Goal: Task Accomplishment & Management: Use online tool/utility

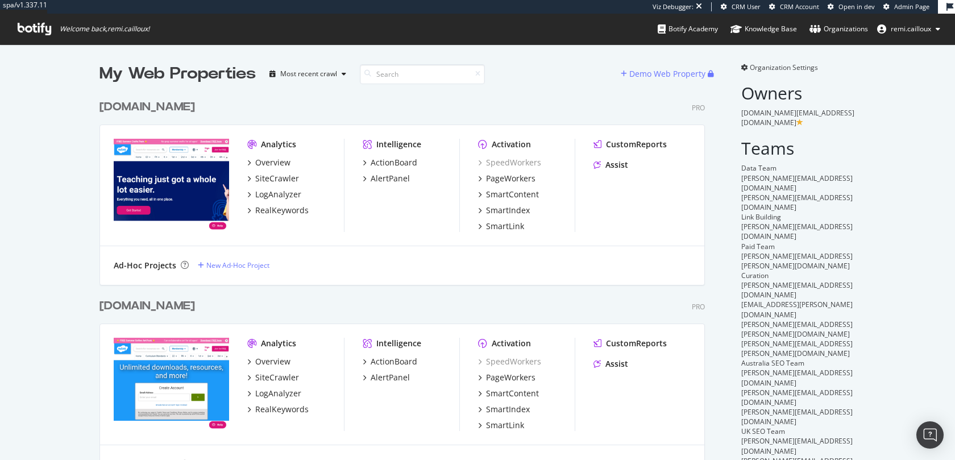
scroll to position [460, 955]
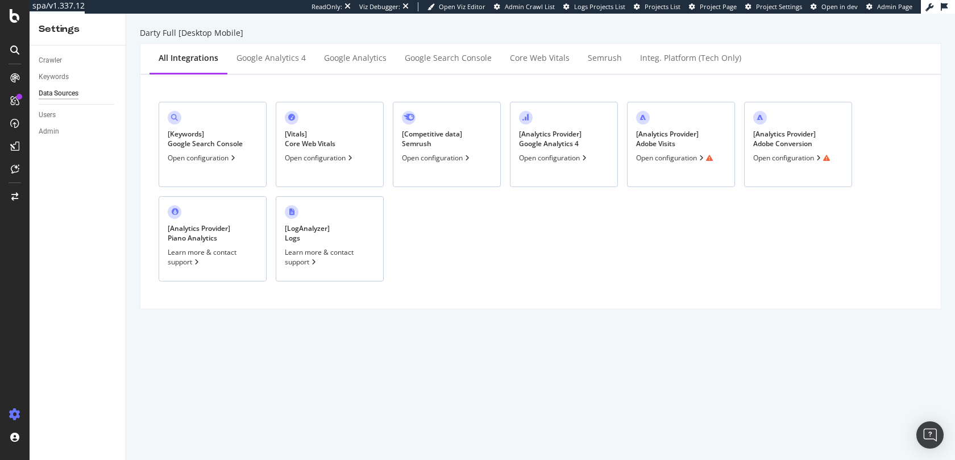
click at [687, 119] on div "[ Analytics Provider ] Adobe Visits Open configuration" at bounding box center [681, 144] width 108 height 85
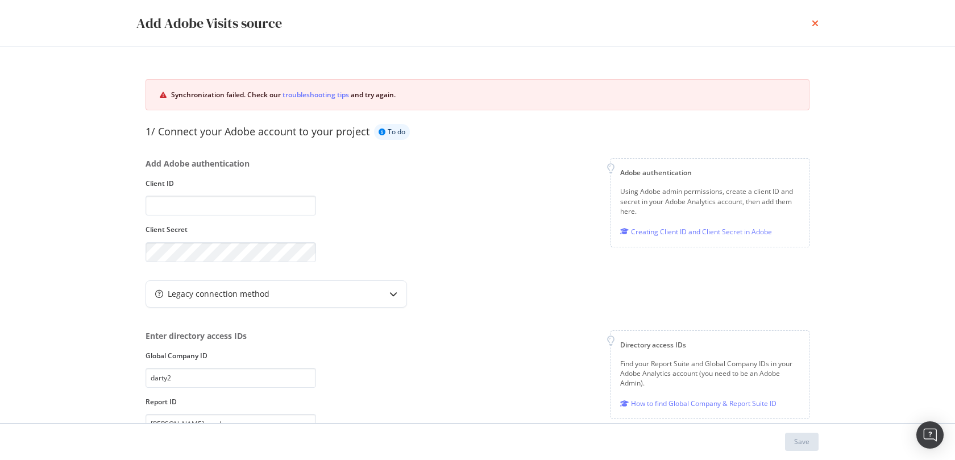
click at [813, 23] on icon "times" at bounding box center [815, 23] width 7 height 9
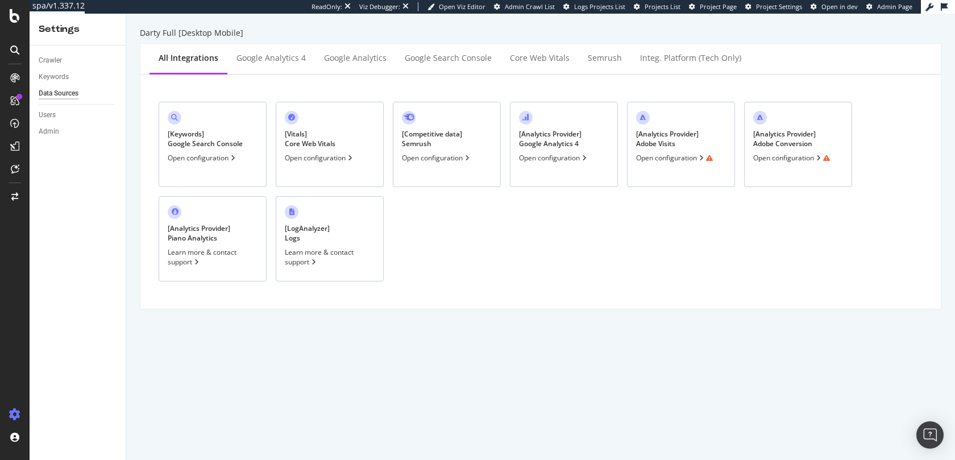
click at [673, 142] on div "[ Analytics Provider ] Adobe Visits" at bounding box center [667, 138] width 63 height 19
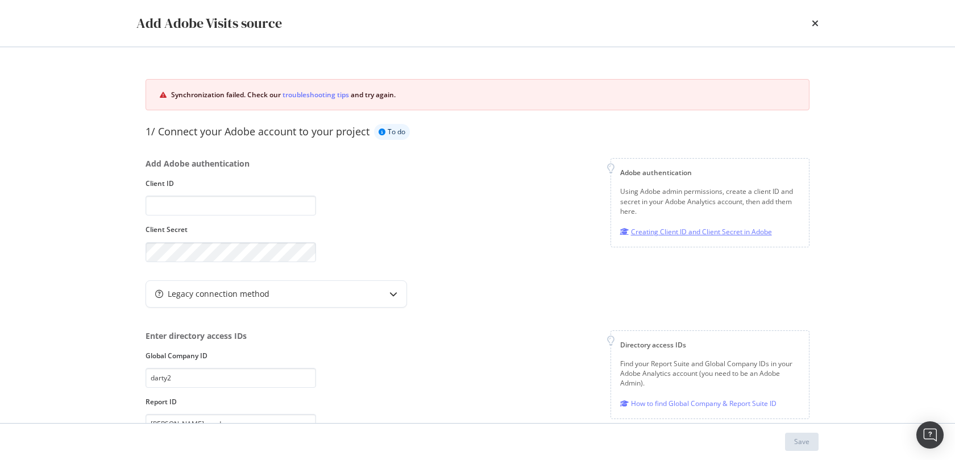
click at [703, 233] on div "Creating Client ID and Client Secret in Adobe" at bounding box center [696, 232] width 152 height 12
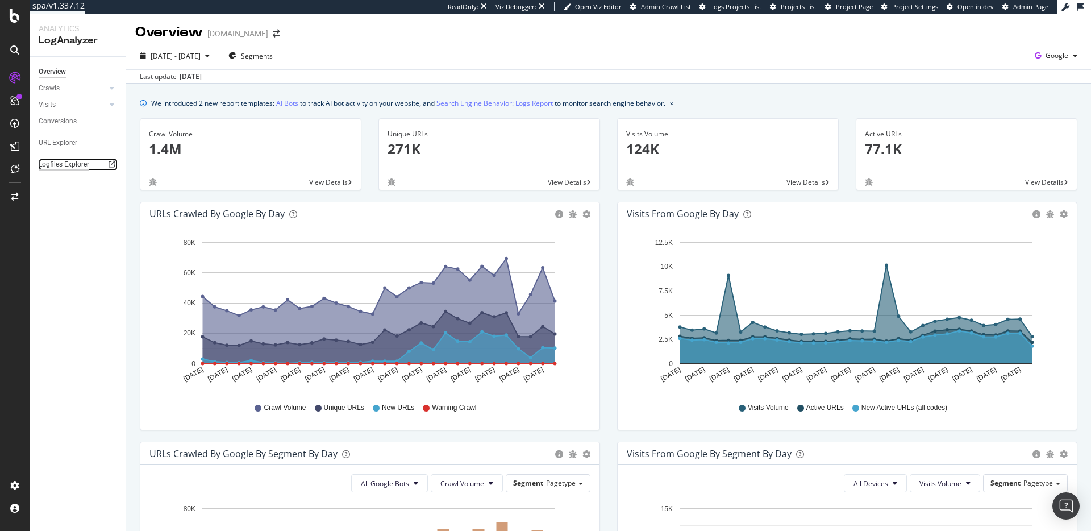
click at [57, 163] on div "Logfiles Explorer" at bounding box center [64, 165] width 51 height 12
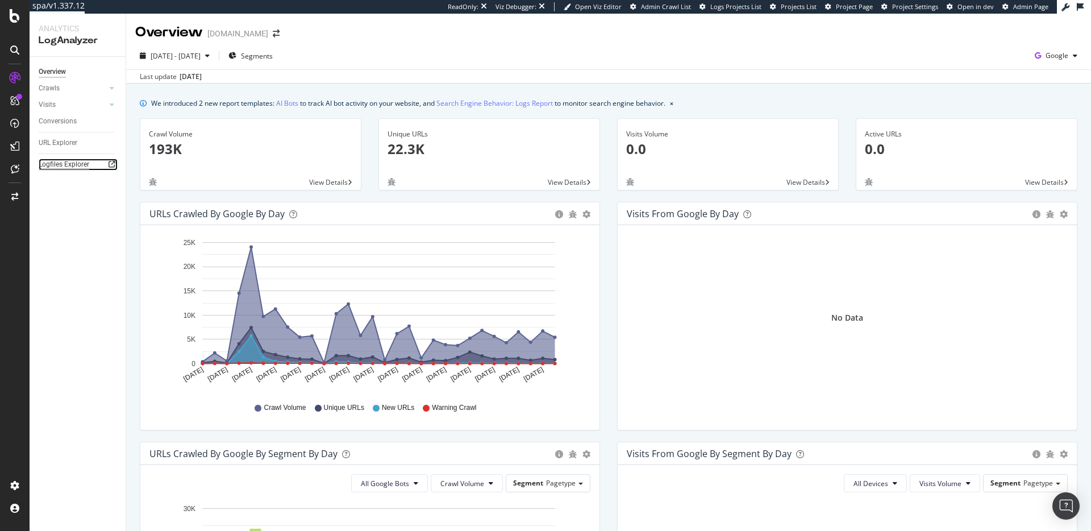
click at [65, 164] on div "Logfiles Explorer" at bounding box center [64, 165] width 51 height 12
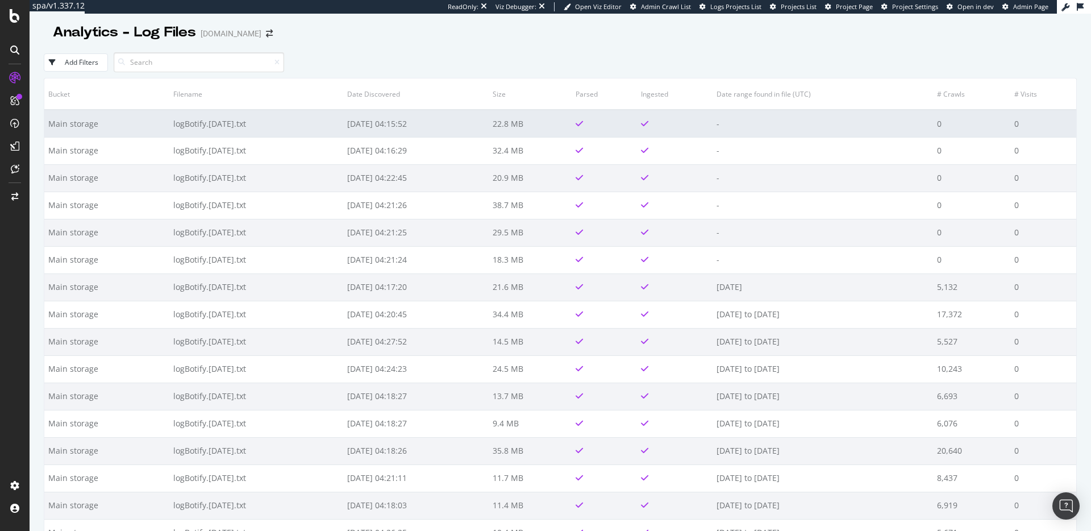
click at [152, 123] on td "Main storage" at bounding box center [106, 123] width 125 height 27
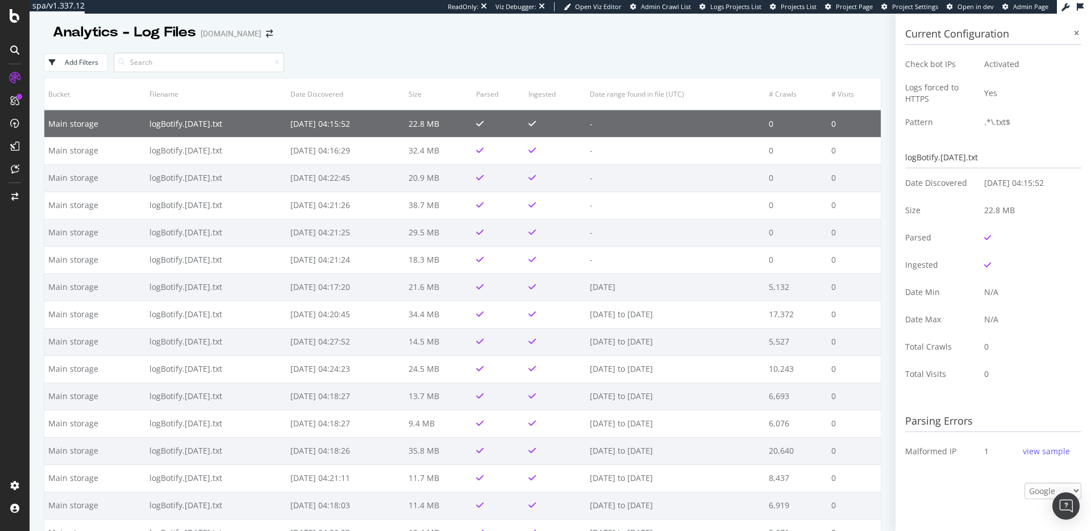
click at [1051, 451] on div "view sample" at bounding box center [1046, 451] width 47 height 11
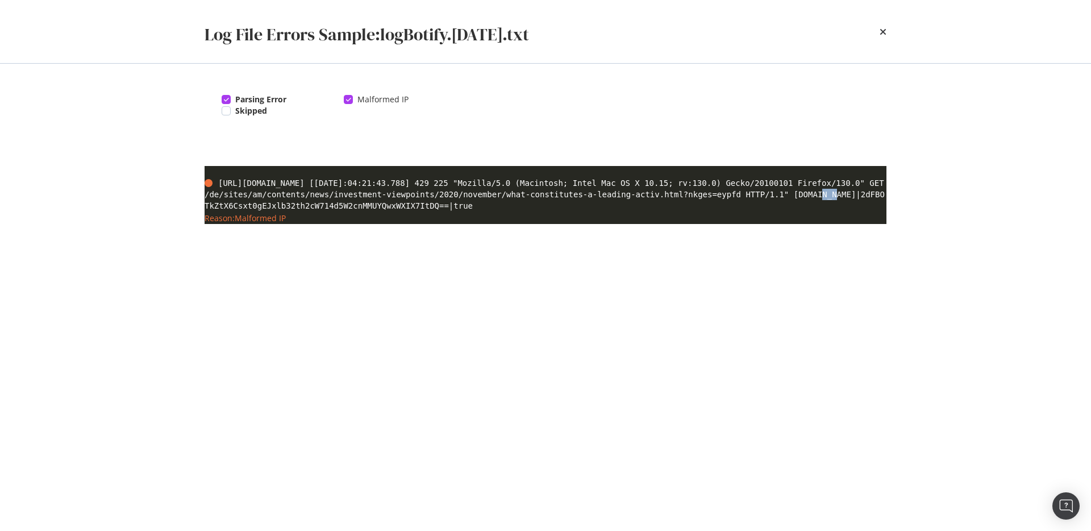
drag, startPoint x: 827, startPoint y: 194, endPoint x: 843, endPoint y: 209, distance: 22.1
click at [842, 200] on div "https://example.org [02/Sep/2025:04:21:43.788] 429 225 "Mozilla/5.0 (Macintosh;…" at bounding box center [546, 194] width 682 height 34
drag, startPoint x: 311, startPoint y: 183, endPoint x: 219, endPoint y: 182, distance: 92.1
click at [219, 182] on span "https://example.org [02/Sep/2025:04:21:43.788] 429 225 "Mozilla/5.0 (Macintosh;…" at bounding box center [545, 195] width 680 height 32
click at [885, 32] on icon "times" at bounding box center [883, 31] width 7 height 9
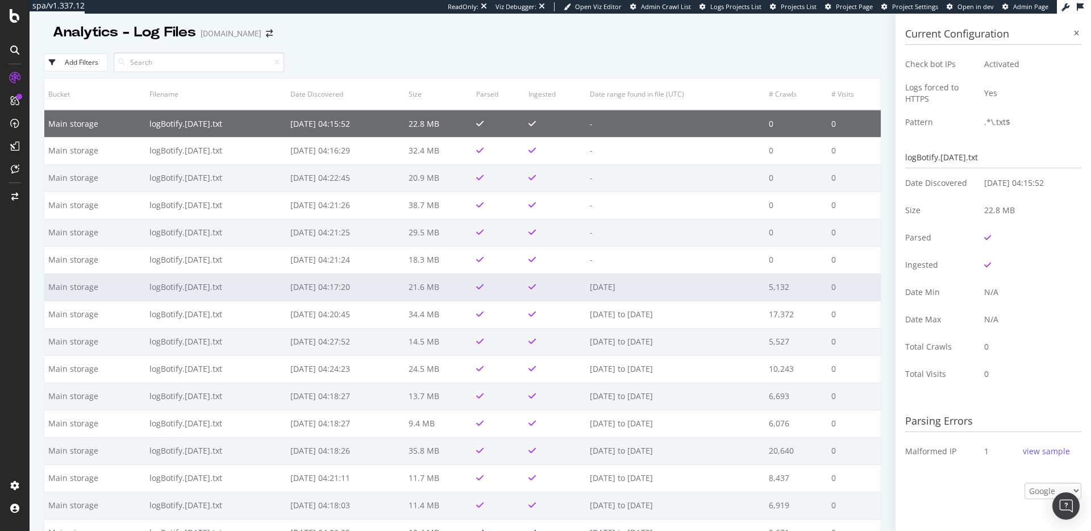
click at [525, 287] on td at bounding box center [498, 286] width 53 height 27
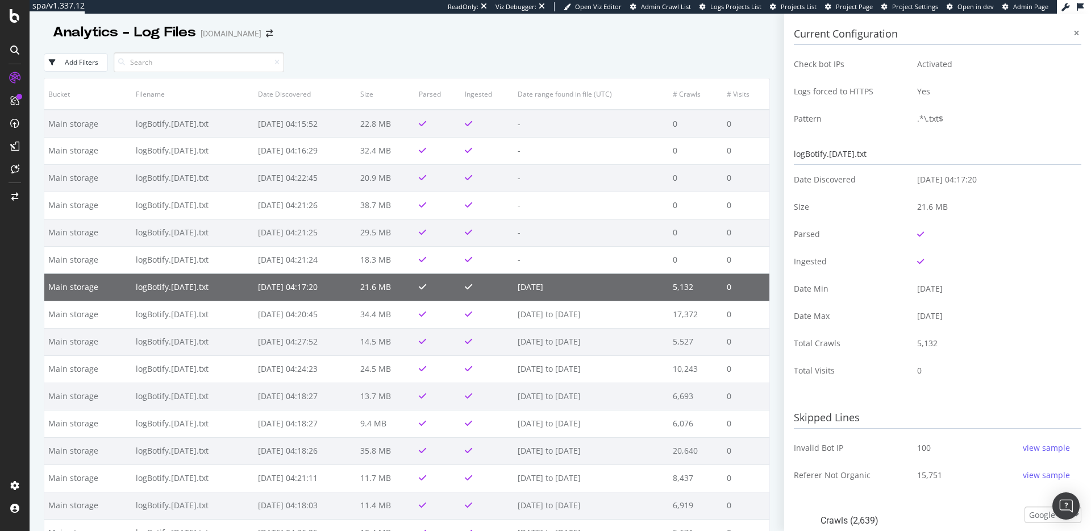
click at [1045, 475] on div "view sample" at bounding box center [1046, 475] width 47 height 11
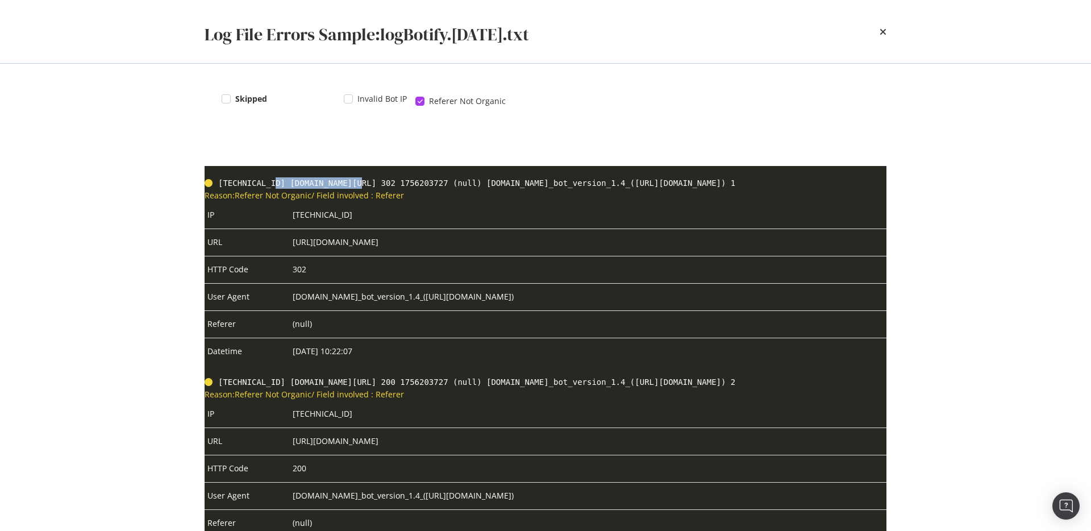
drag, startPoint x: 273, startPoint y: 185, endPoint x: 363, endPoint y: 185, distance: 89.3
click at [363, 185] on span "23.92.127.2 am.lombardodier.com/ 302 1756203727 (null) Pingdom.com_bot_version_…" at bounding box center [476, 183] width 517 height 9
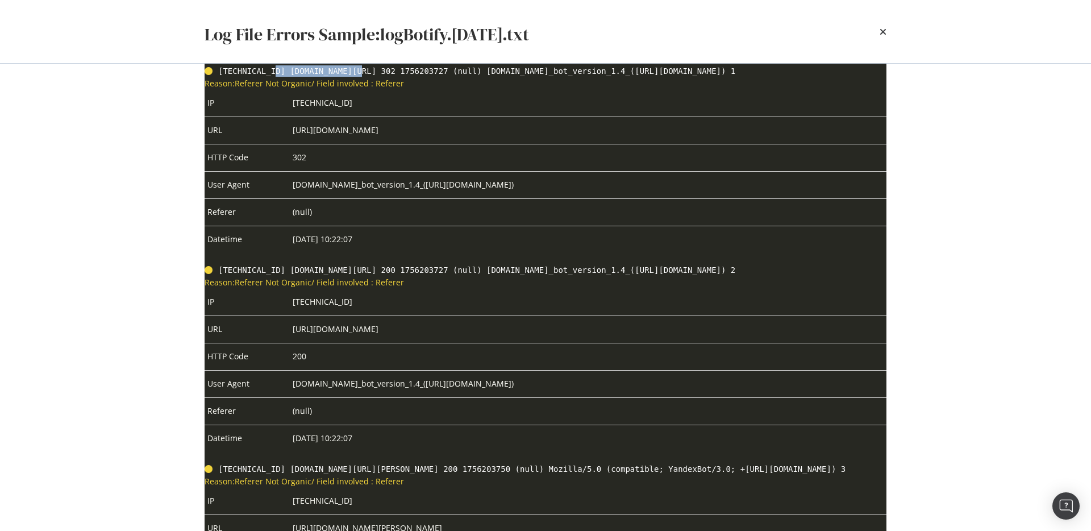
scroll to position [116, 0]
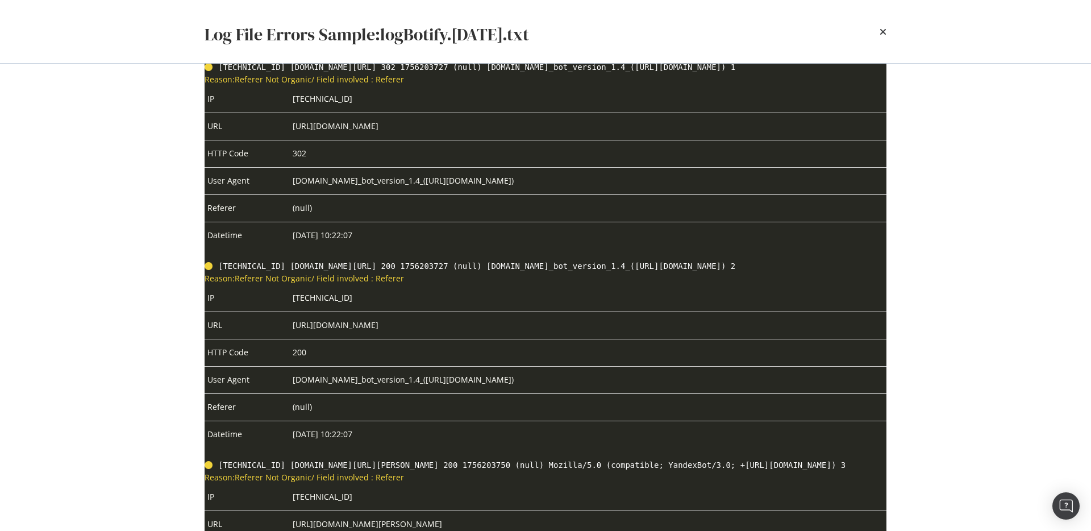
click at [98, 290] on div "Log File Errors Sample: logBotify.2025-08-27.txt Skipped Invalid Bot IP Referer…" at bounding box center [545, 265] width 1091 height 531
click at [883, 30] on icon "times" at bounding box center [883, 31] width 7 height 9
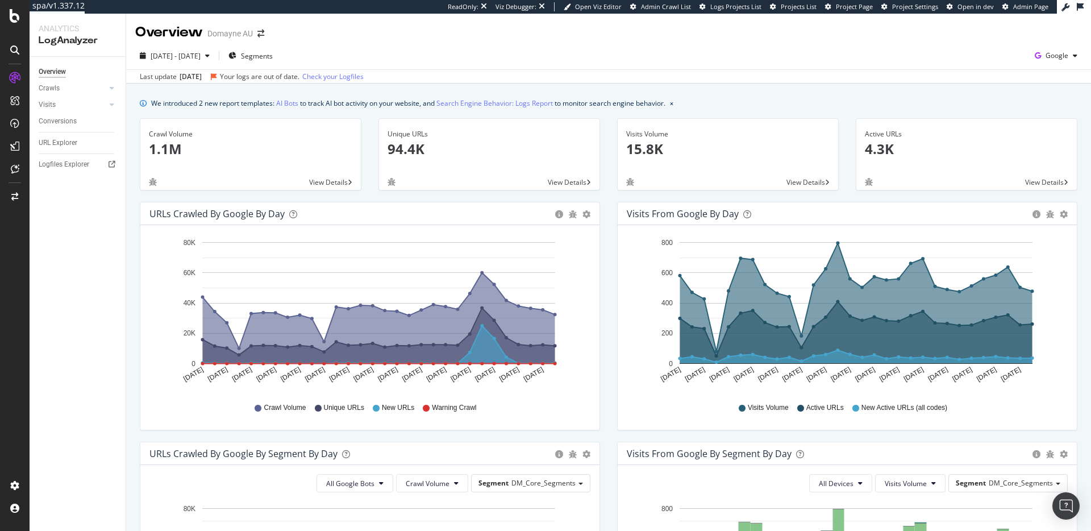
click at [608, 250] on div "URLs Crawled by Google by day Area Table Hold CMD (⌘) while clicking to filter …" at bounding box center [370, 322] width 478 height 240
click at [71, 164] on div "Logfiles Explorer" at bounding box center [64, 165] width 51 height 12
click at [67, 164] on div "Logfiles Explorer" at bounding box center [64, 165] width 51 height 12
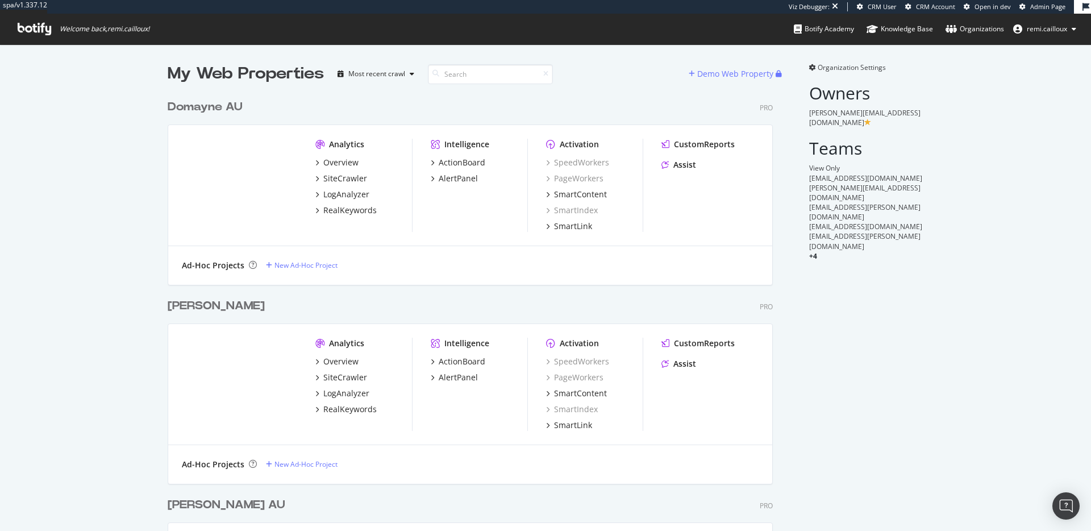
click at [233, 106] on div "Domayne AU" at bounding box center [205, 107] width 75 height 16
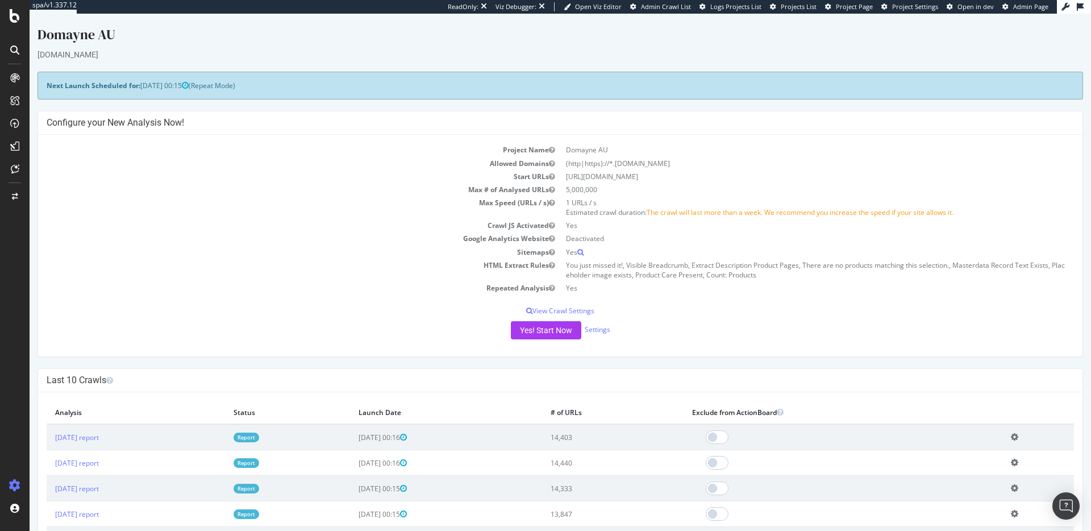
click at [862, 6] on span "Project Page" at bounding box center [854, 6] width 37 height 9
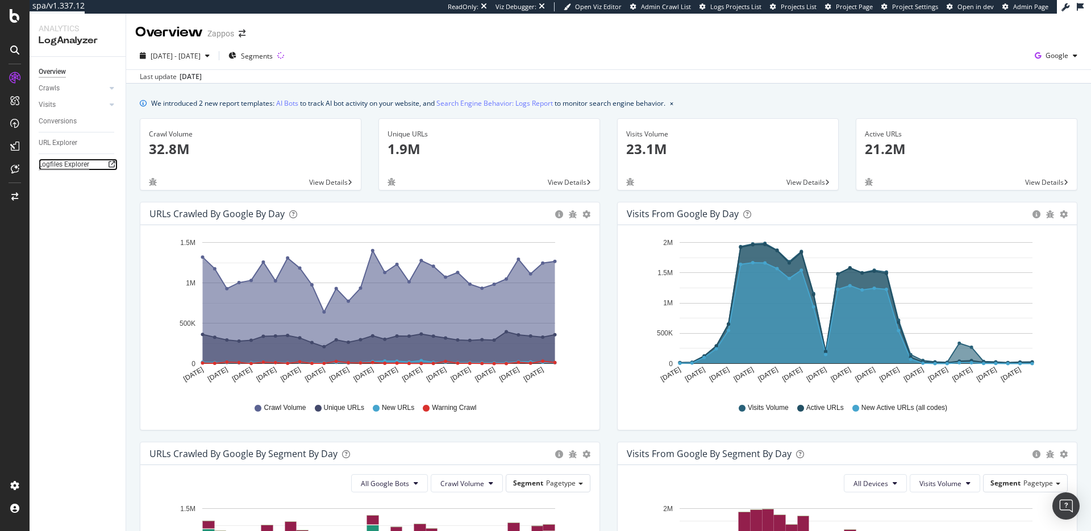
click at [72, 161] on div "Logfiles Explorer" at bounding box center [64, 165] width 51 height 12
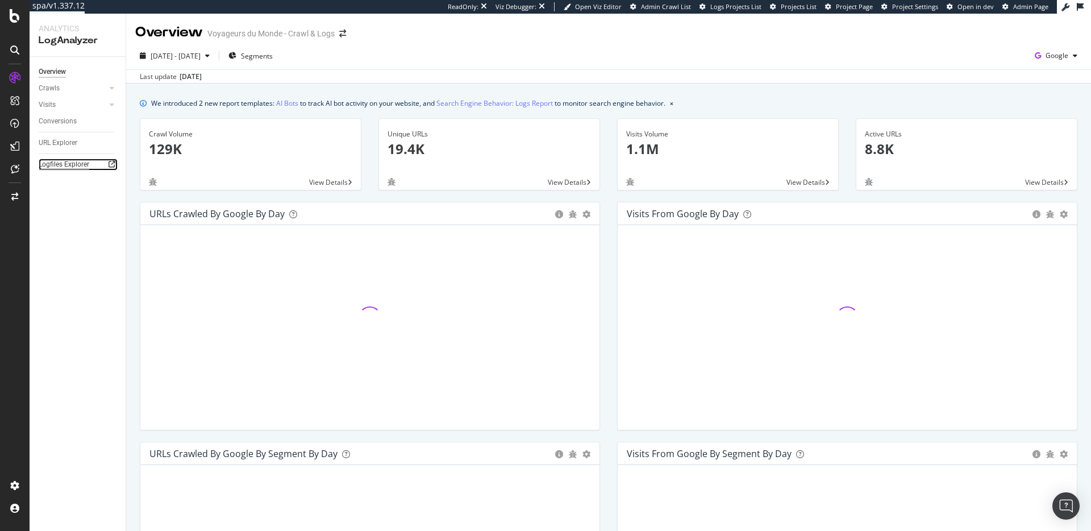
click at [73, 163] on div "Logfiles Explorer" at bounding box center [64, 165] width 51 height 12
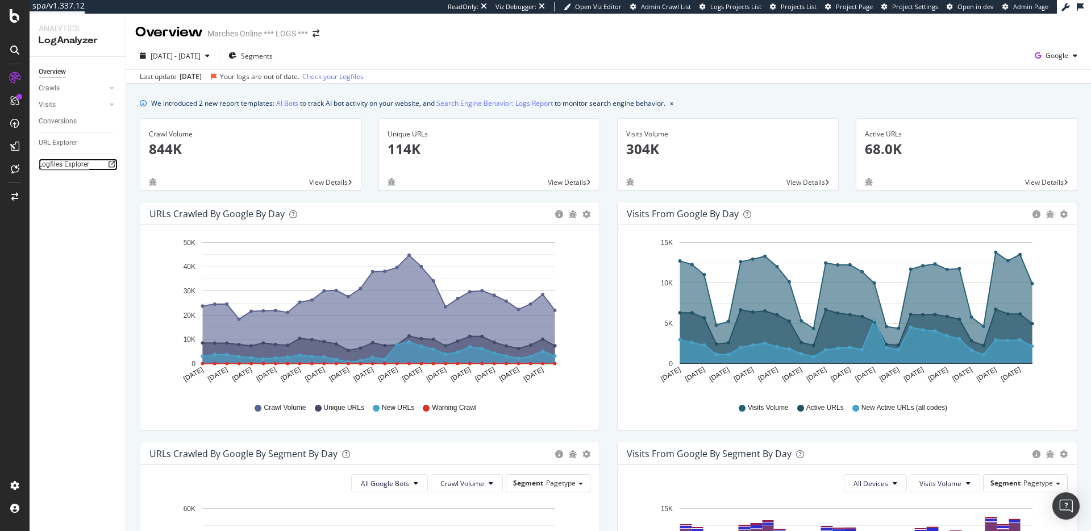
click at [77, 164] on div "Logfiles Explorer" at bounding box center [64, 165] width 51 height 12
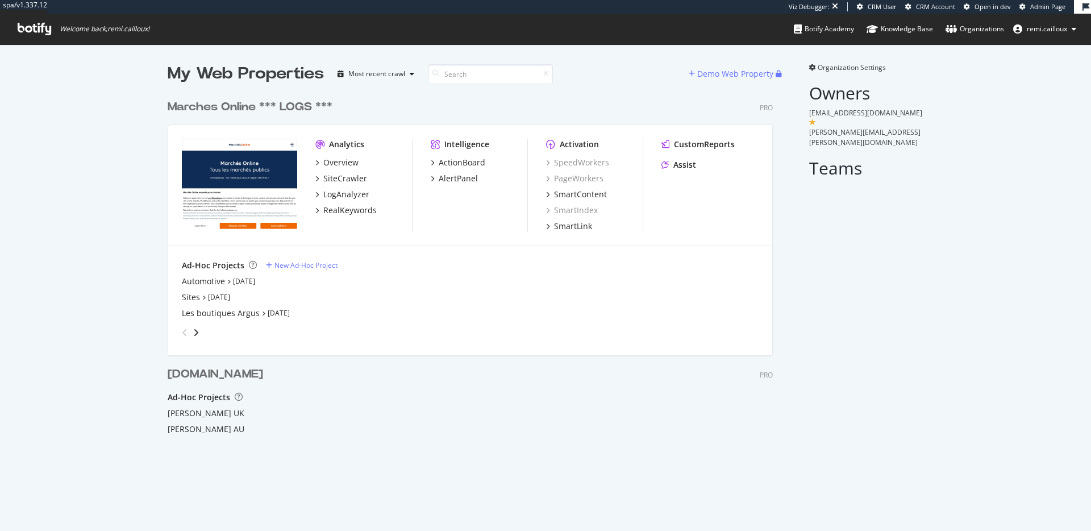
scroll to position [427, 615]
click at [290, 107] on div "Marches Online *** LOGS ***" at bounding box center [250, 107] width 165 height 16
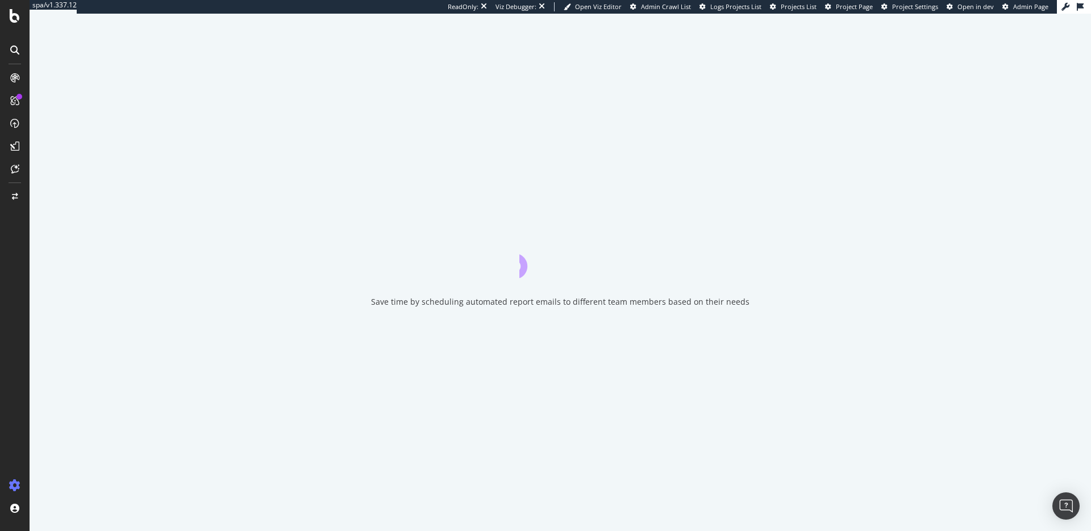
click at [858, 5] on span "Project Page" at bounding box center [854, 6] width 37 height 9
